Goal: Task Accomplishment & Management: Manage account settings

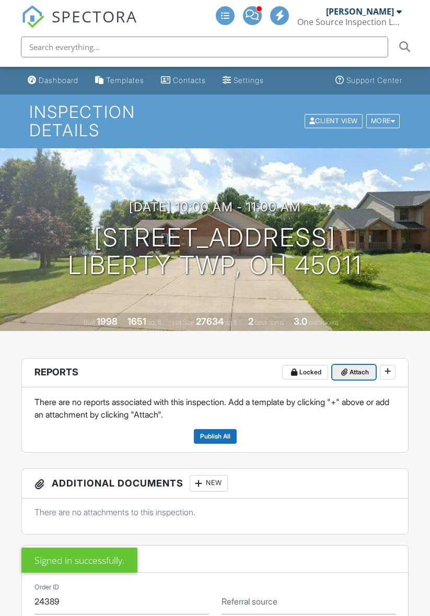
click at [356, 374] on span "Attach" at bounding box center [358, 372] width 19 height 10
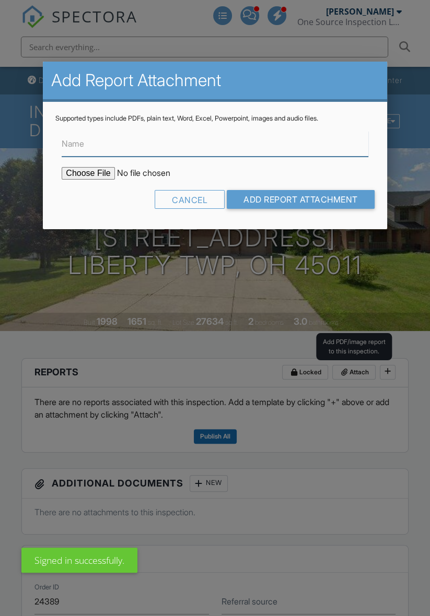
click at [201, 146] on input "Name" at bounding box center [215, 144] width 306 height 26
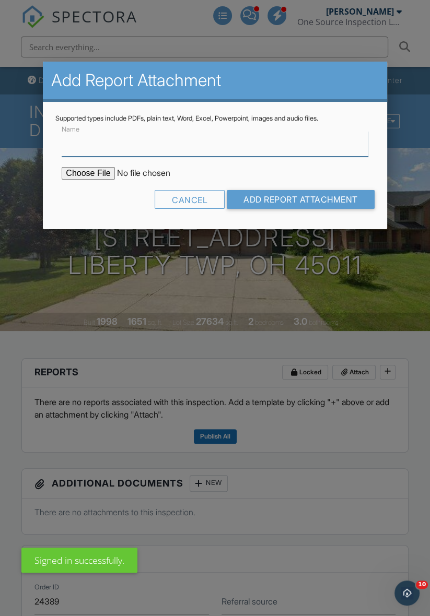
type input "Radon test"
click at [78, 172] on input "file" at bounding box center [151, 173] width 178 height 13
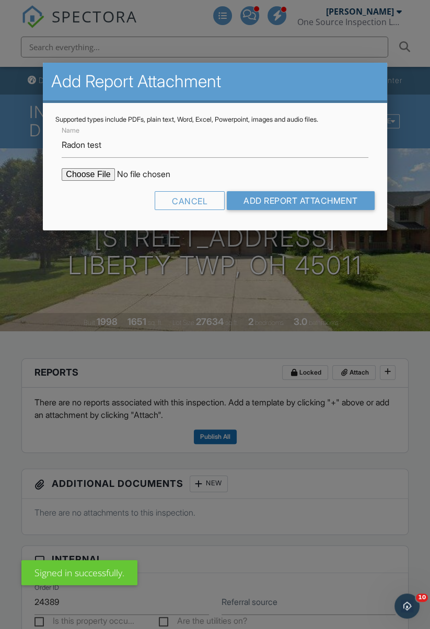
type input "C:\fakepath\6633-Willow-Bend-Dr202509291323.pdf"
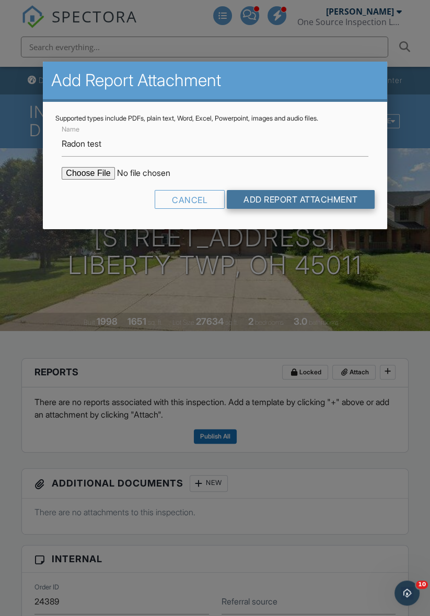
click at [321, 206] on input "Add Report Attachment" at bounding box center [301, 199] width 148 height 19
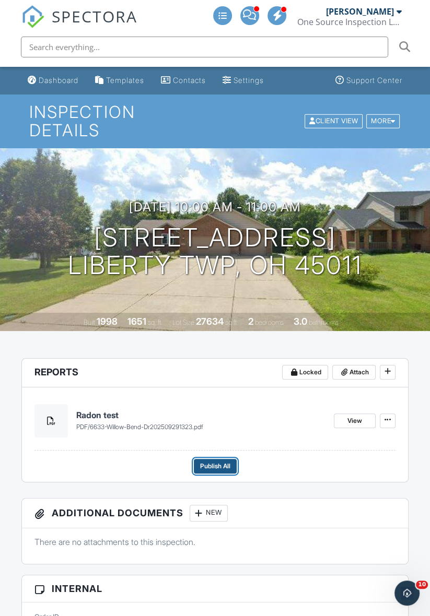
click at [232, 464] on button "Publish All" at bounding box center [215, 466] width 43 height 15
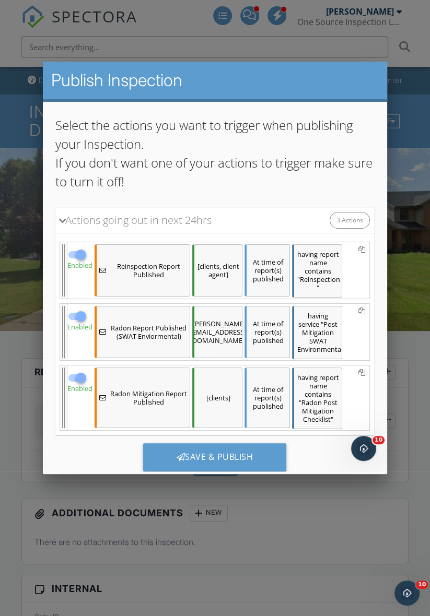
scroll to position [46, 0]
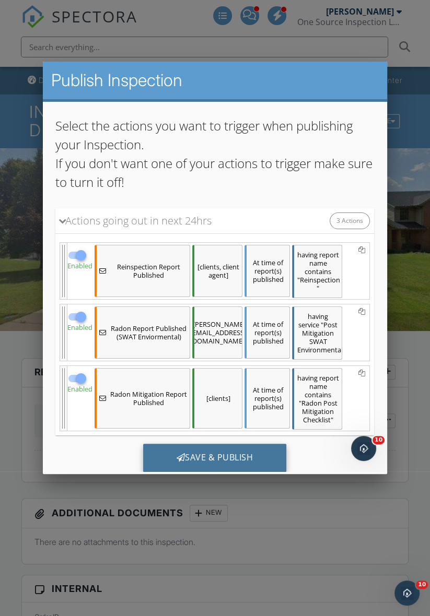
click at [201, 452] on div "Save & Publish" at bounding box center [215, 458] width 144 height 28
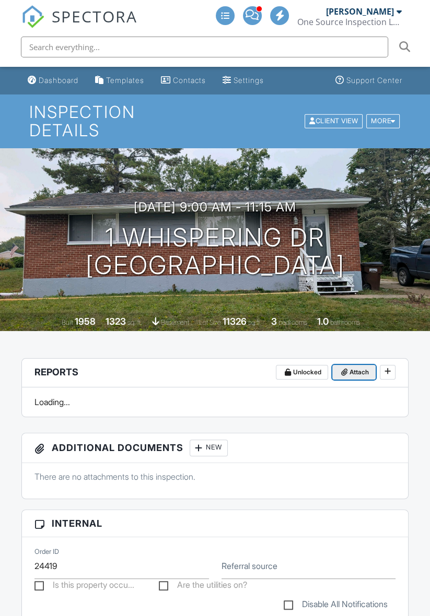
click at [354, 371] on span "Attach" at bounding box center [358, 372] width 19 height 10
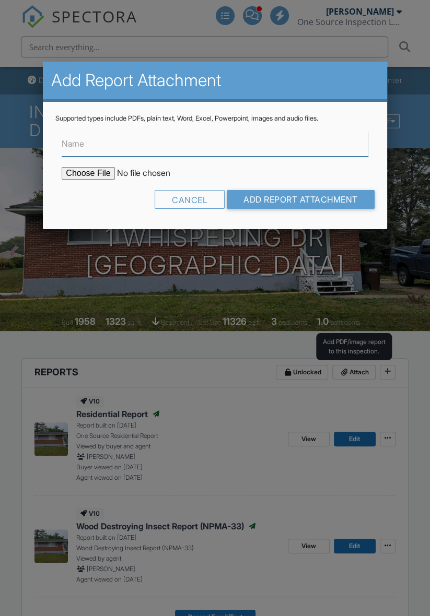
click at [101, 155] on input "Name" at bounding box center [215, 144] width 306 height 26
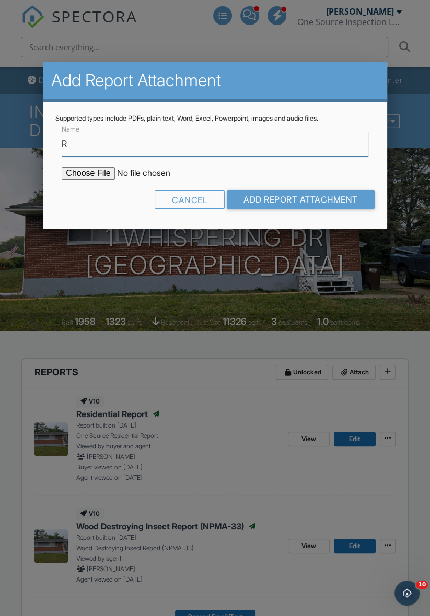
type input "Radon test"
click at [92, 176] on input "file" at bounding box center [151, 173] width 178 height 13
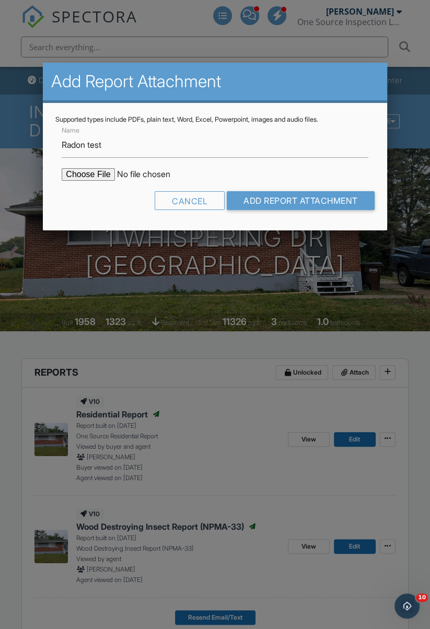
type input "C:\fakepath\1-Whispering-Dr202509291331.pdf"
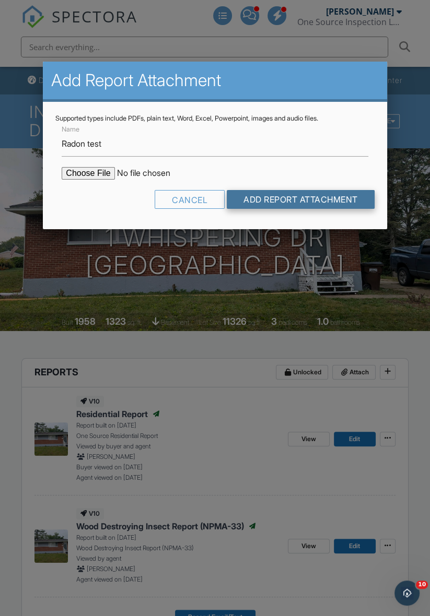
click at [318, 202] on input "Add Report Attachment" at bounding box center [301, 199] width 148 height 19
